Goal: Task Accomplishment & Management: Manage account settings

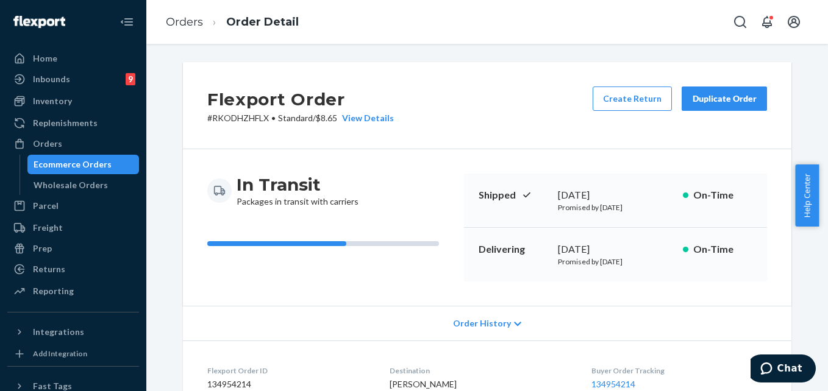
scroll to position [366, 0]
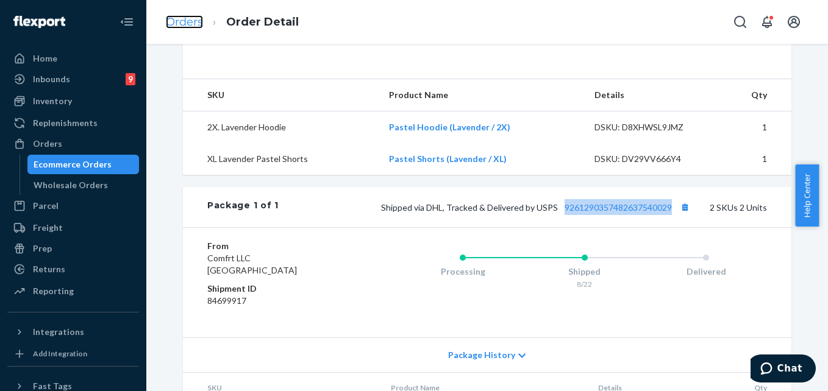
click at [188, 28] on link "Orders" at bounding box center [184, 21] width 37 height 13
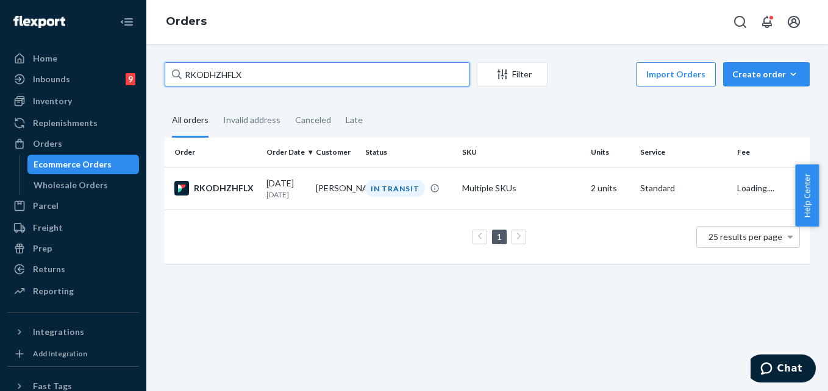
click at [220, 79] on input "RKODHZHFLX" at bounding box center [317, 74] width 305 height 24
click at [221, 79] on input "RKODHZHFLX" at bounding box center [317, 74] width 305 height 24
paste input "9261290304432741390032"
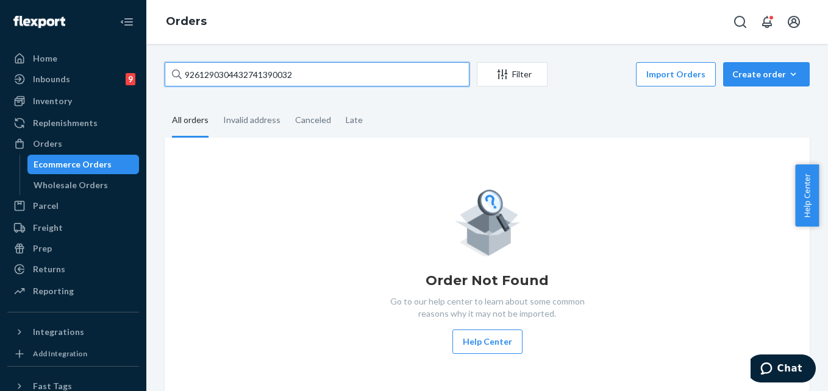
click at [235, 78] on input "9261290304432741390032" at bounding box center [317, 74] width 305 height 24
paste input "RYEHFSNTXX"
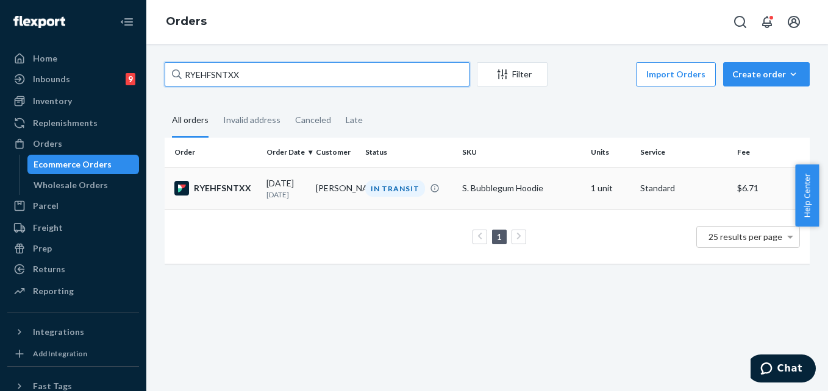
type input "RYEHFSNTXX"
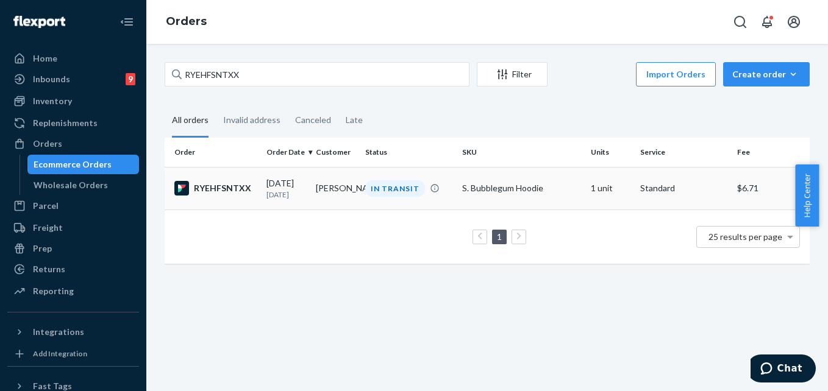
click at [356, 199] on td "[PERSON_NAME]" at bounding box center [335, 188] width 49 height 43
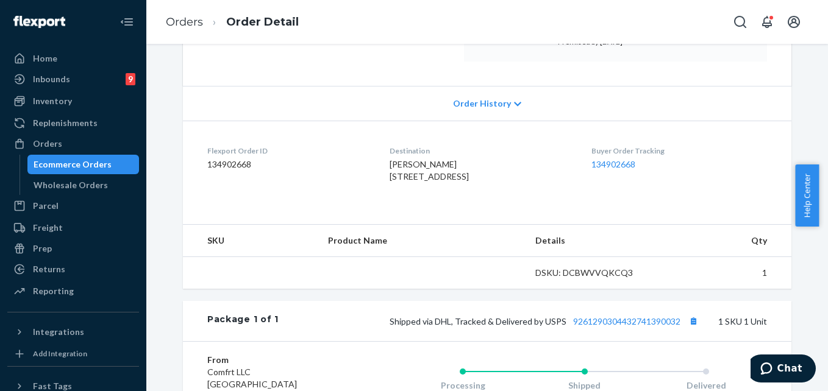
scroll to position [244, 0]
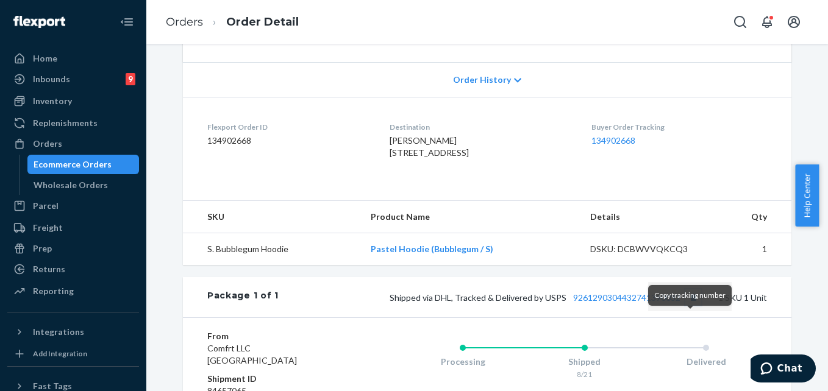
click at [689, 305] on button "Copy tracking number" at bounding box center [693, 297] width 16 height 16
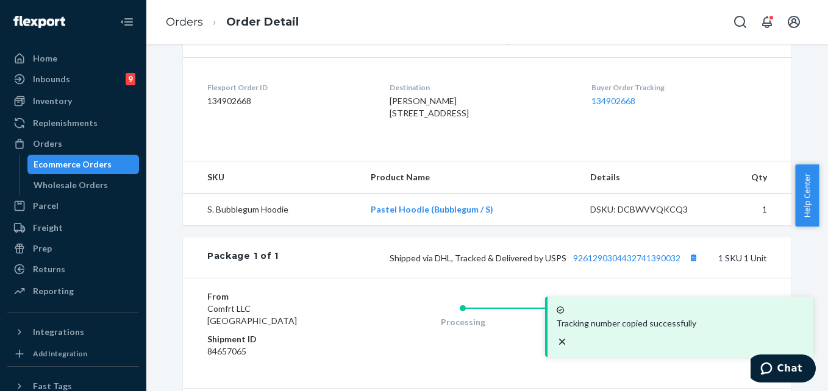
scroll to position [305, 0]
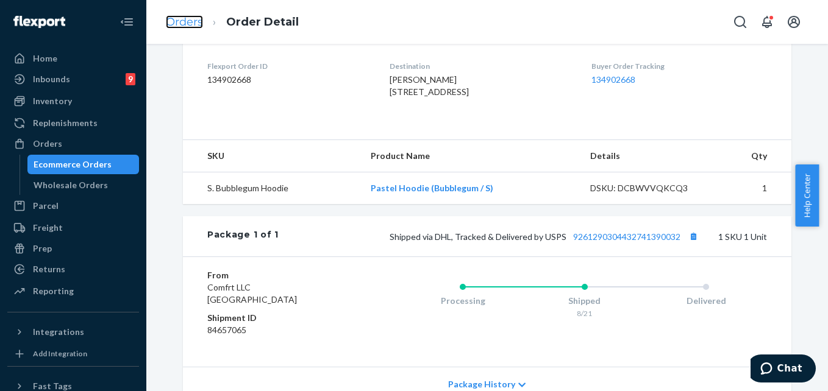
click at [184, 25] on link "Orders" at bounding box center [184, 21] width 37 height 13
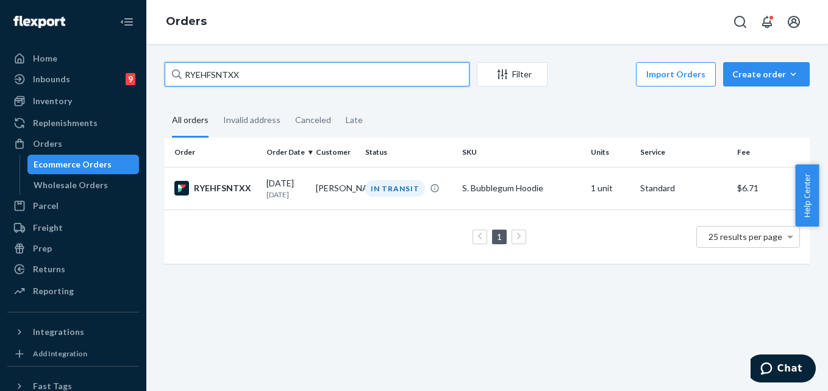
click at [238, 73] on input "RYEHFSNTXX" at bounding box center [317, 74] width 305 height 24
paste input "254630892"
type input "254630892"
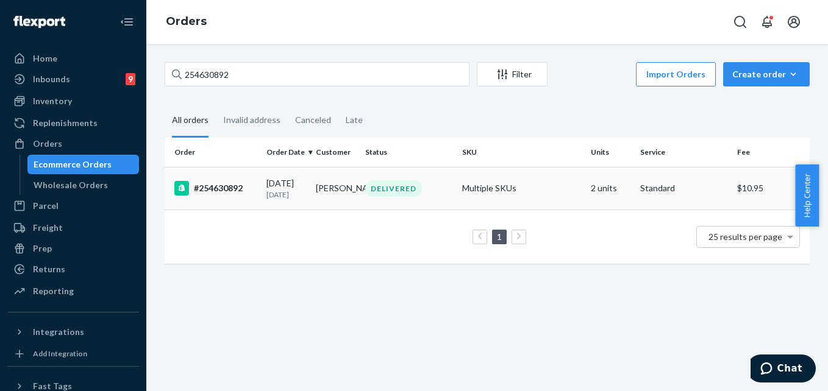
click at [435, 188] on div "DELIVERED" at bounding box center [409, 188] width 92 height 16
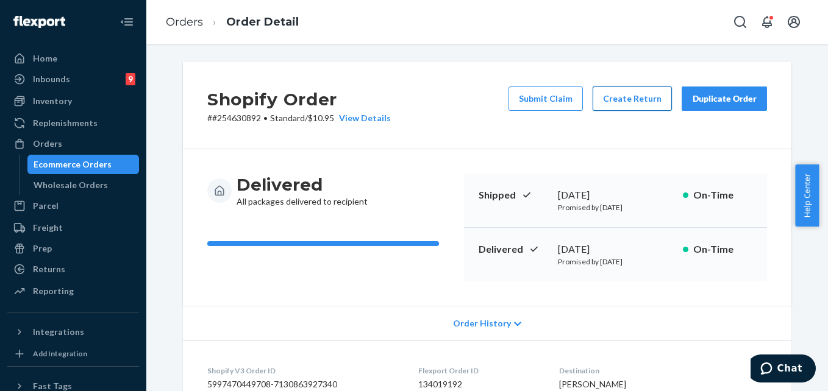
click at [628, 100] on button "Create Return" at bounding box center [631, 99] width 79 height 24
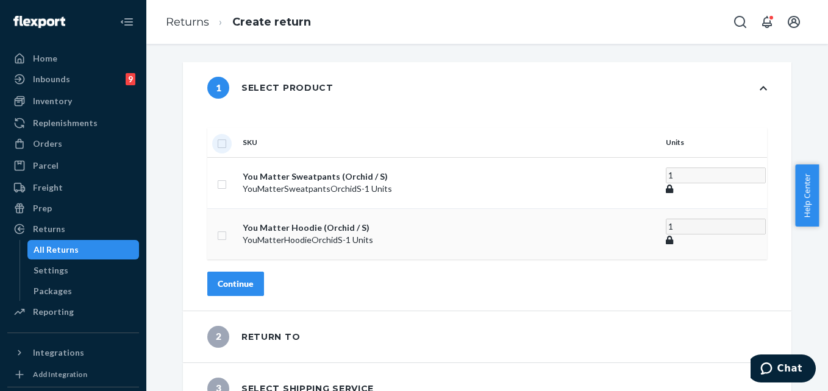
drag, startPoint x: 250, startPoint y: 131, endPoint x: 272, endPoint y: 200, distance: 72.3
click at [227, 136] on input "checkbox" at bounding box center [222, 142] width 10 height 13
checkbox input "true"
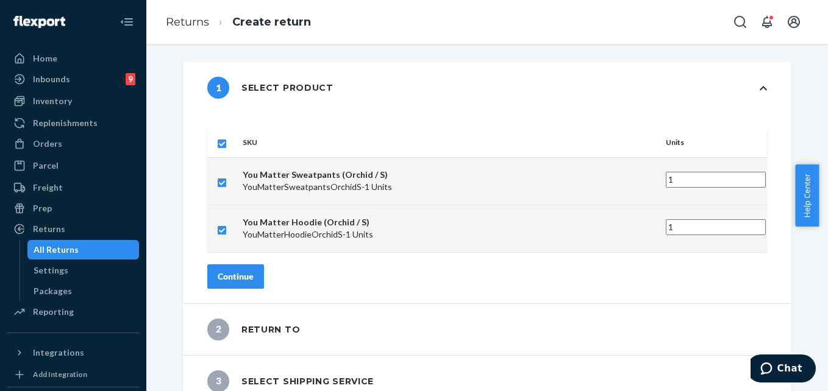
click at [254, 271] on div "Continue" at bounding box center [236, 277] width 36 height 12
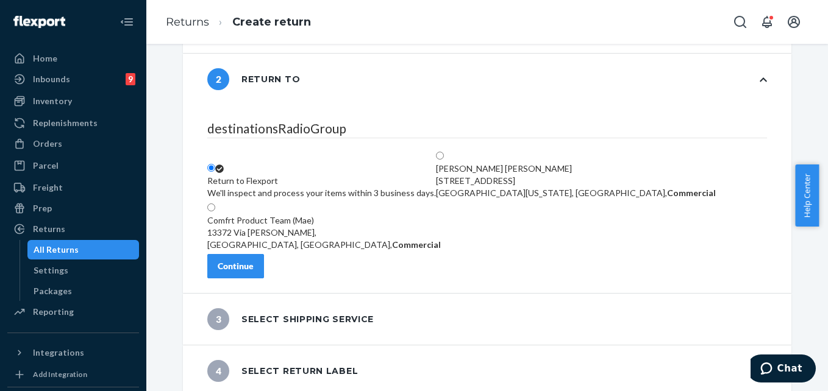
scroll to position [73, 0]
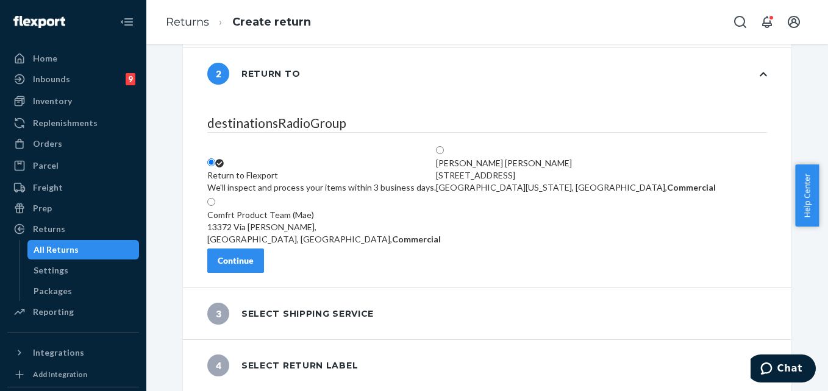
click at [394, 323] on div "3 Select shipping service" at bounding box center [487, 313] width 608 height 51
click at [261, 267] on button "Continue" at bounding box center [235, 261] width 57 height 24
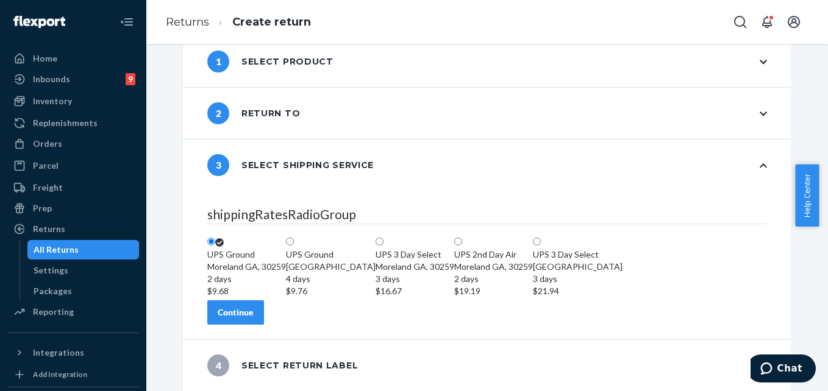
scroll to position [97, 0]
click at [264, 305] on button "Continue" at bounding box center [235, 312] width 57 height 24
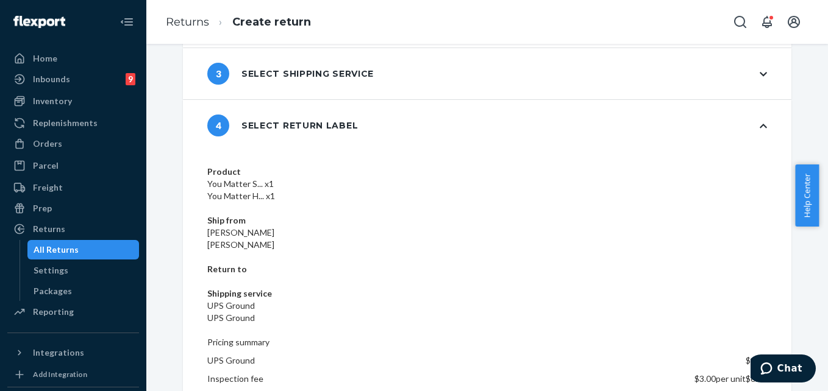
scroll to position [118, 0]
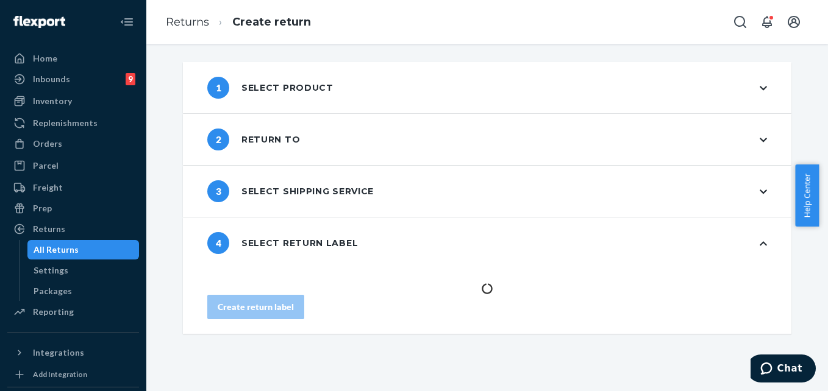
scroll to position [0, 0]
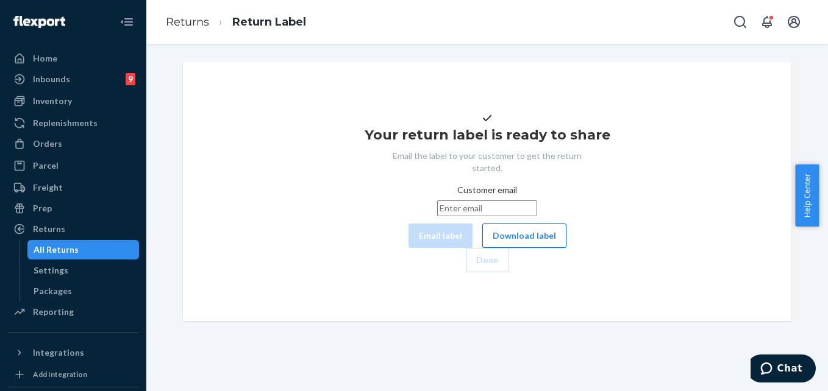
click at [482, 248] on button "Download label" at bounding box center [524, 236] width 84 height 24
